Goal: Browse casually

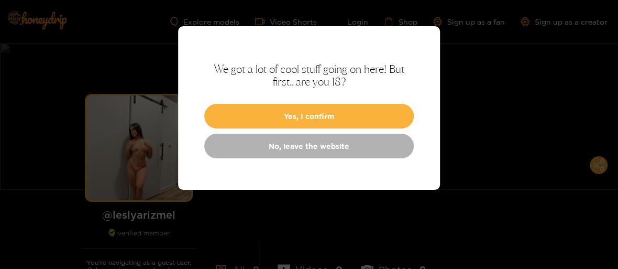
click at [266, 126] on button "Yes, I confirm" at bounding box center [309, 116] width 210 height 25
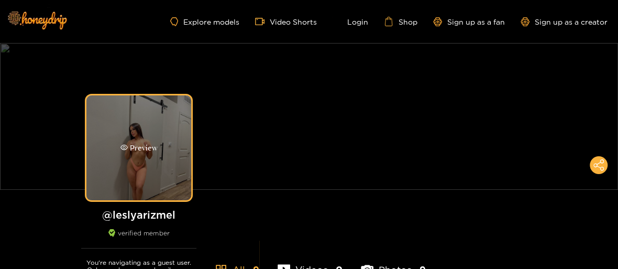
click at [152, 137] on div "Preview" at bounding box center [138, 147] width 105 height 105
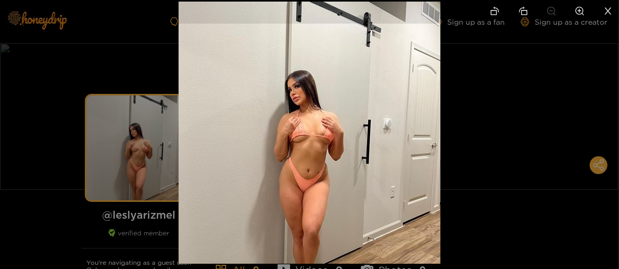
click at [485, 125] on div at bounding box center [309, 134] width 619 height 269
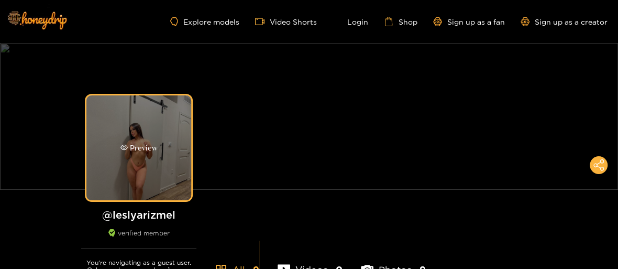
click at [134, 130] on div "Preview" at bounding box center [138, 147] width 105 height 105
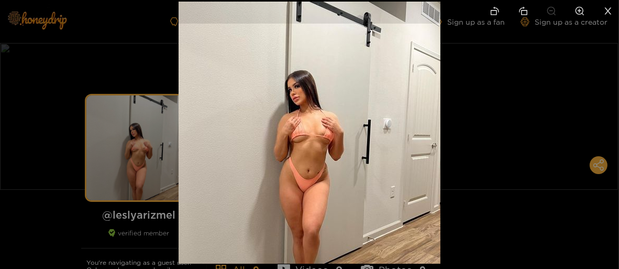
click at [169, 142] on div at bounding box center [309, 134] width 619 height 269
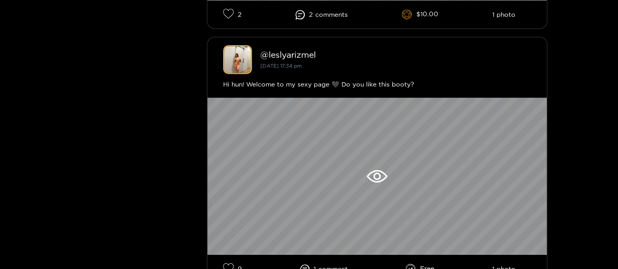
scroll to position [2452, 0]
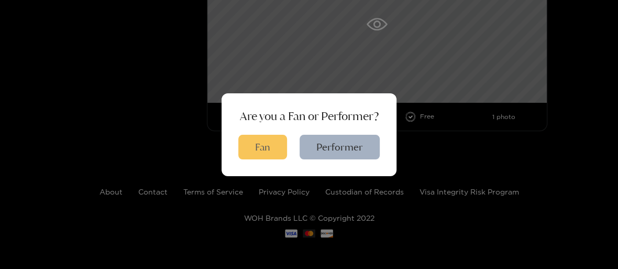
click at [262, 140] on button "Fan" at bounding box center [262, 147] width 49 height 25
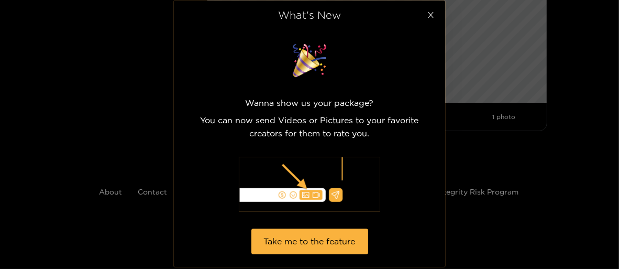
click at [430, 18] on icon "close" at bounding box center [431, 15] width 8 height 8
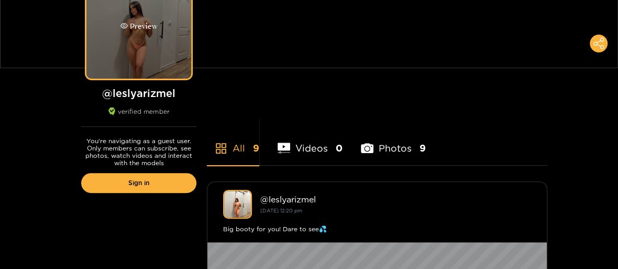
scroll to position [147, 0]
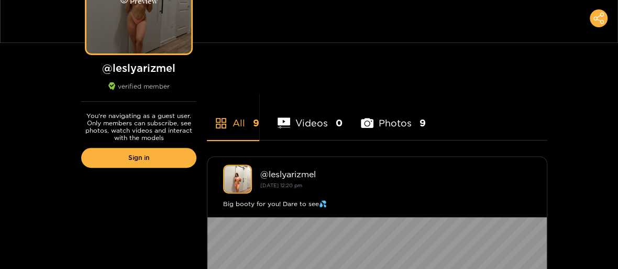
click at [148, 45] on div "Preview" at bounding box center [138, 1] width 105 height 105
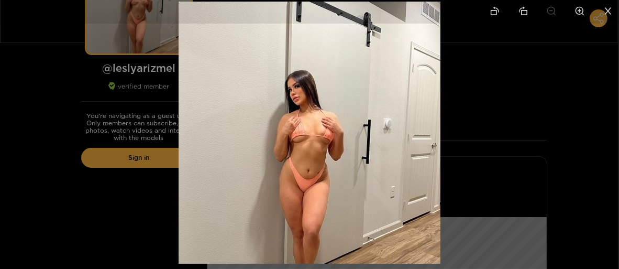
click at [538, 84] on div at bounding box center [309, 134] width 619 height 269
